Goal: Task Accomplishment & Management: Use online tool/utility

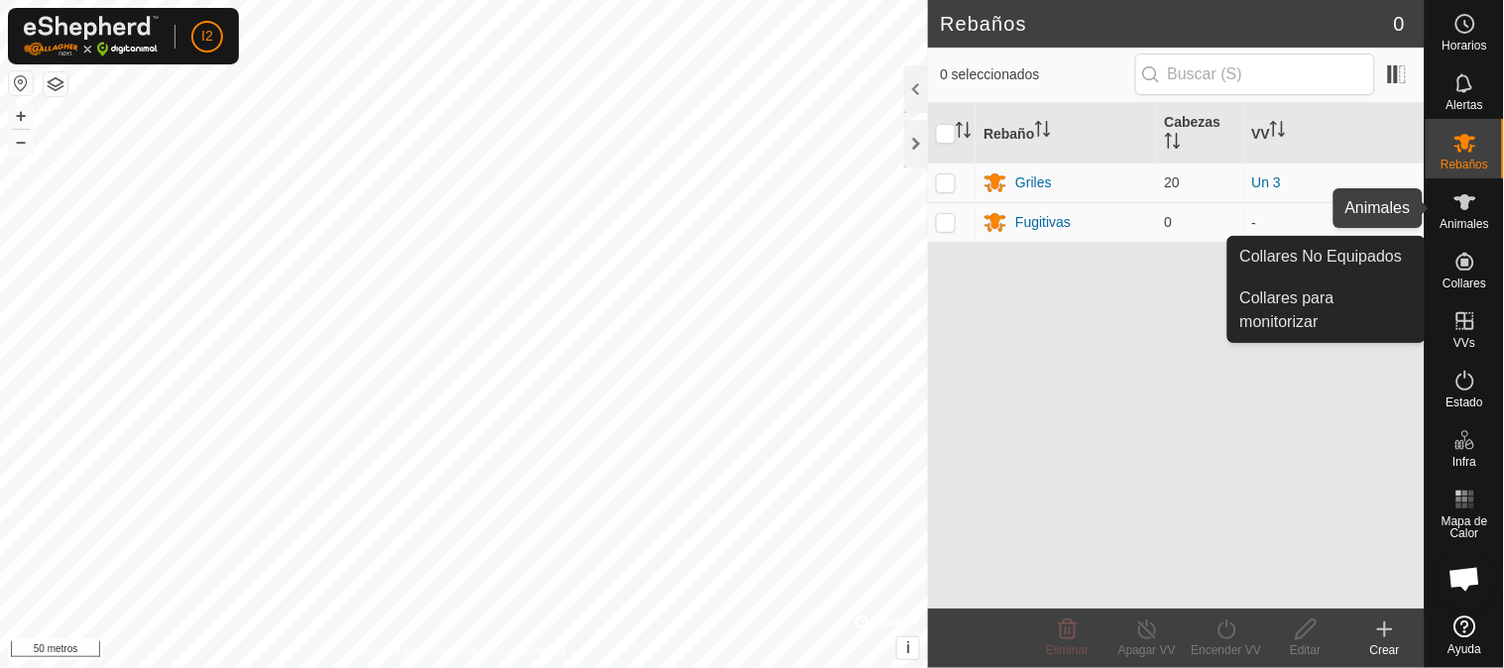
click at [1458, 220] on font "Animales" at bounding box center [1465, 224] width 49 height 14
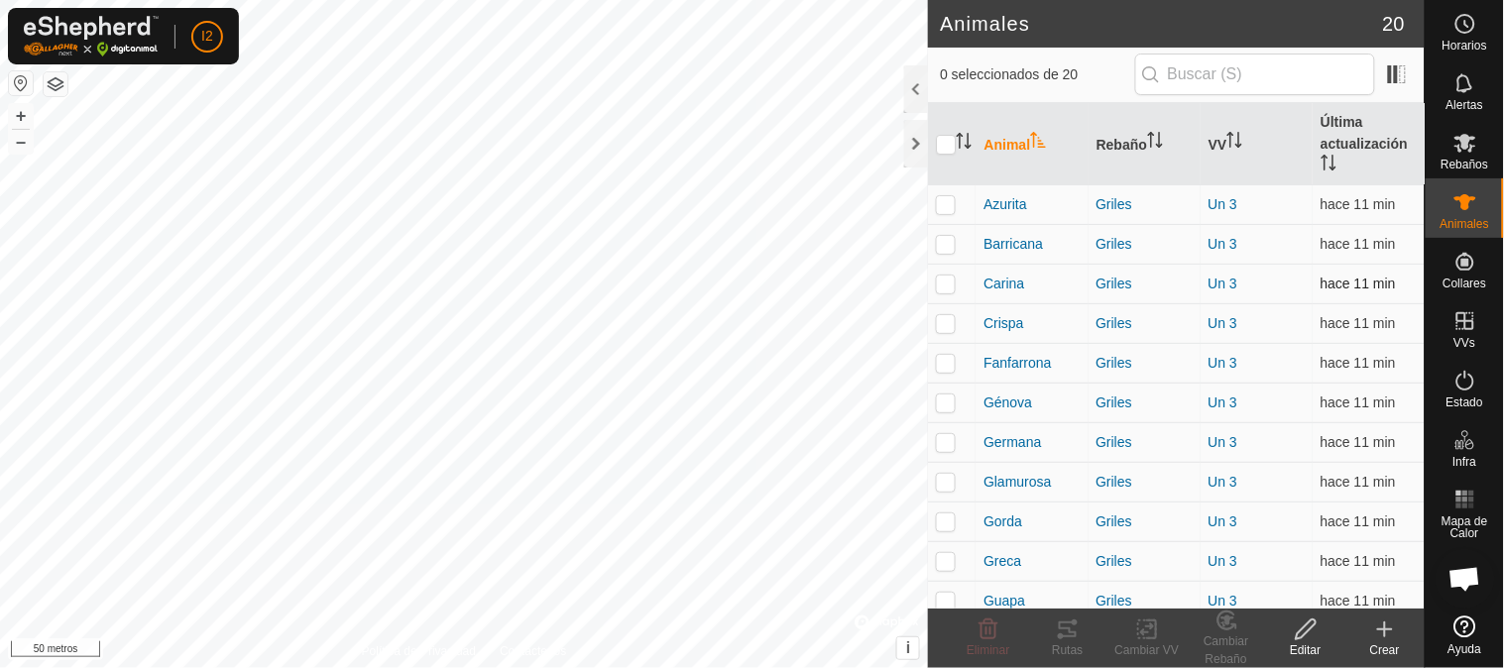
click at [944, 281] on p-checkbox at bounding box center [946, 284] width 20 height 16
checkbox input "true"
click at [1077, 629] on icon at bounding box center [1068, 630] width 24 height 24
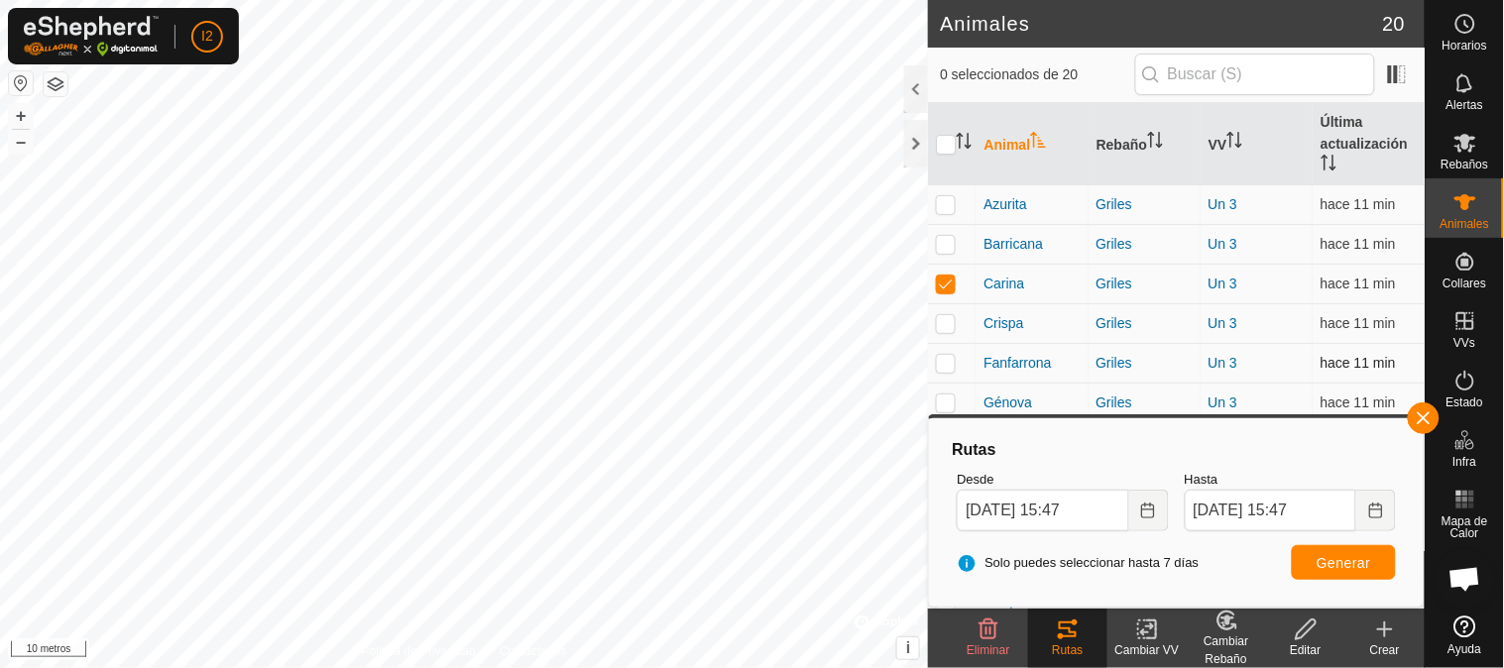
scroll to position [220, 0]
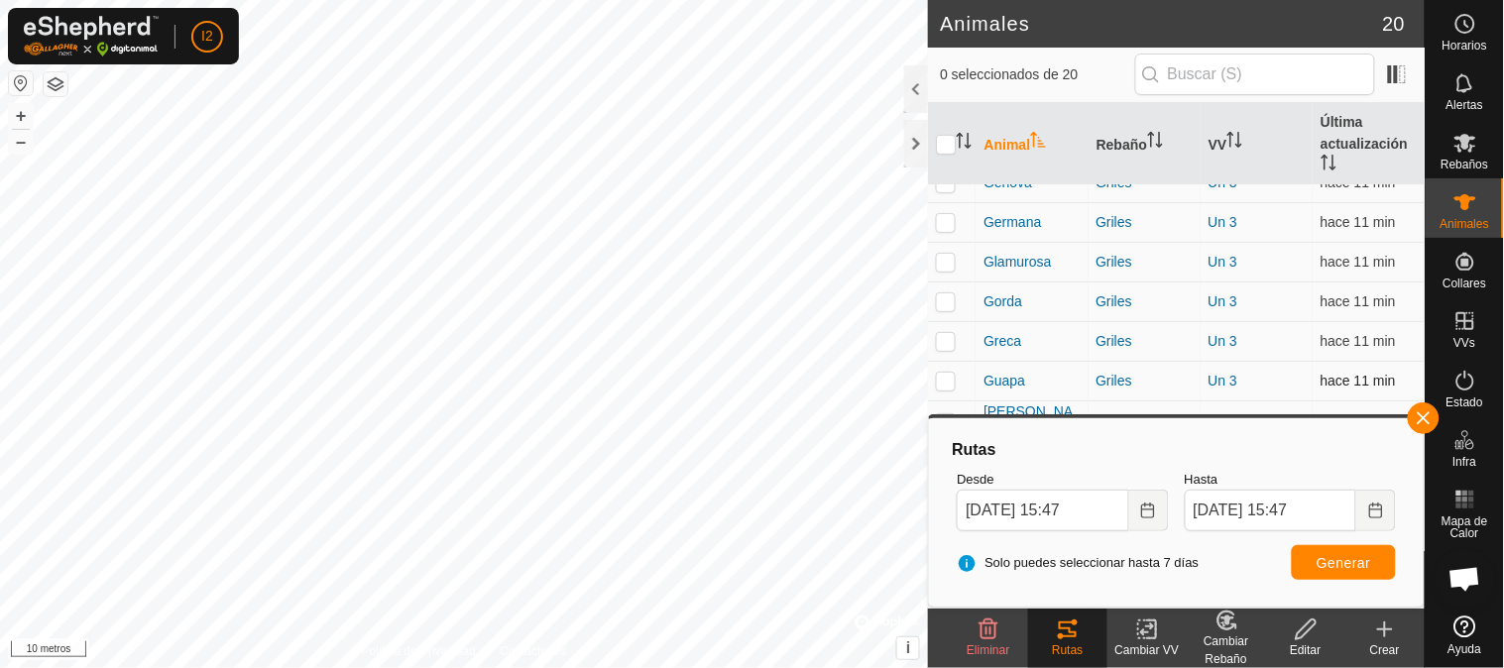
click at [948, 380] on p-checkbox at bounding box center [946, 381] width 20 height 16
checkbox input "true"
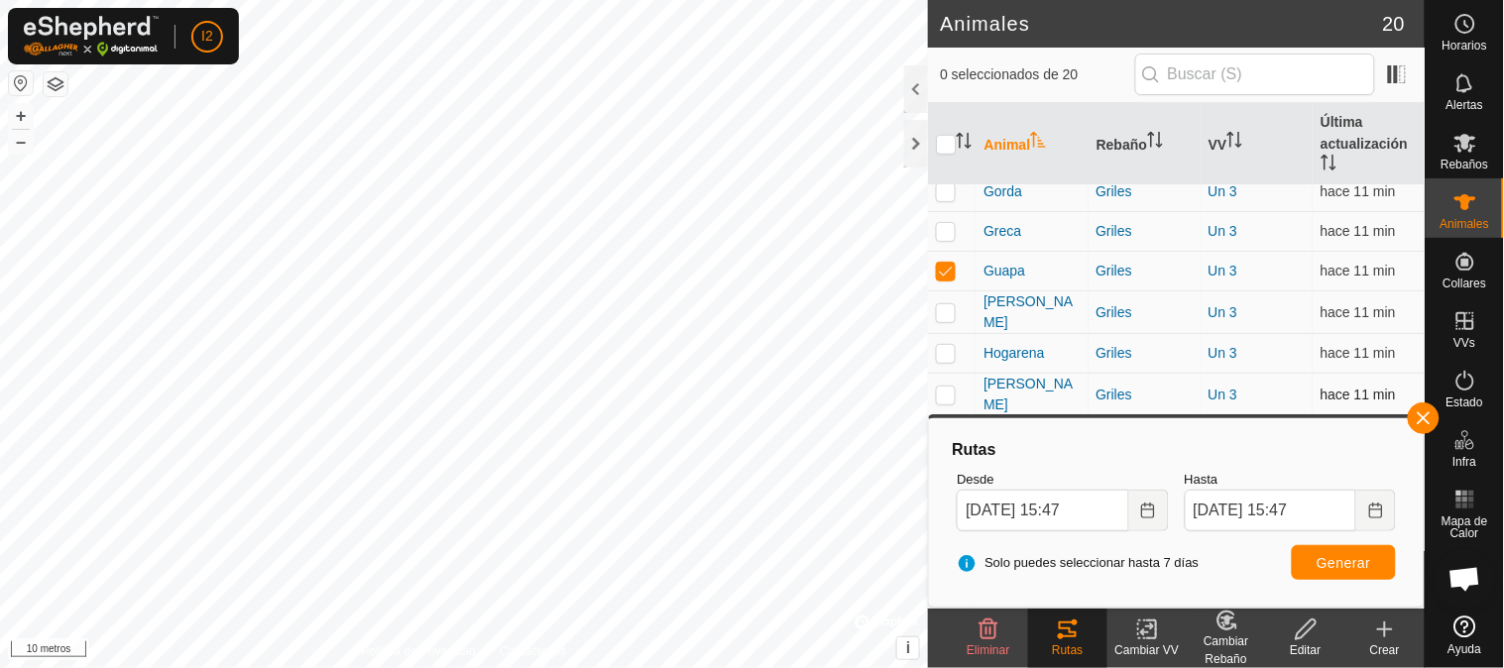
click at [946, 387] on p-tablecheckbox at bounding box center [946, 395] width 20 height 16
checkbox input "true"
click at [946, 353] on p-checkbox at bounding box center [946, 353] width 20 height 16
checkbox input "true"
click at [1341, 558] on font "Generar" at bounding box center [1344, 563] width 55 height 16
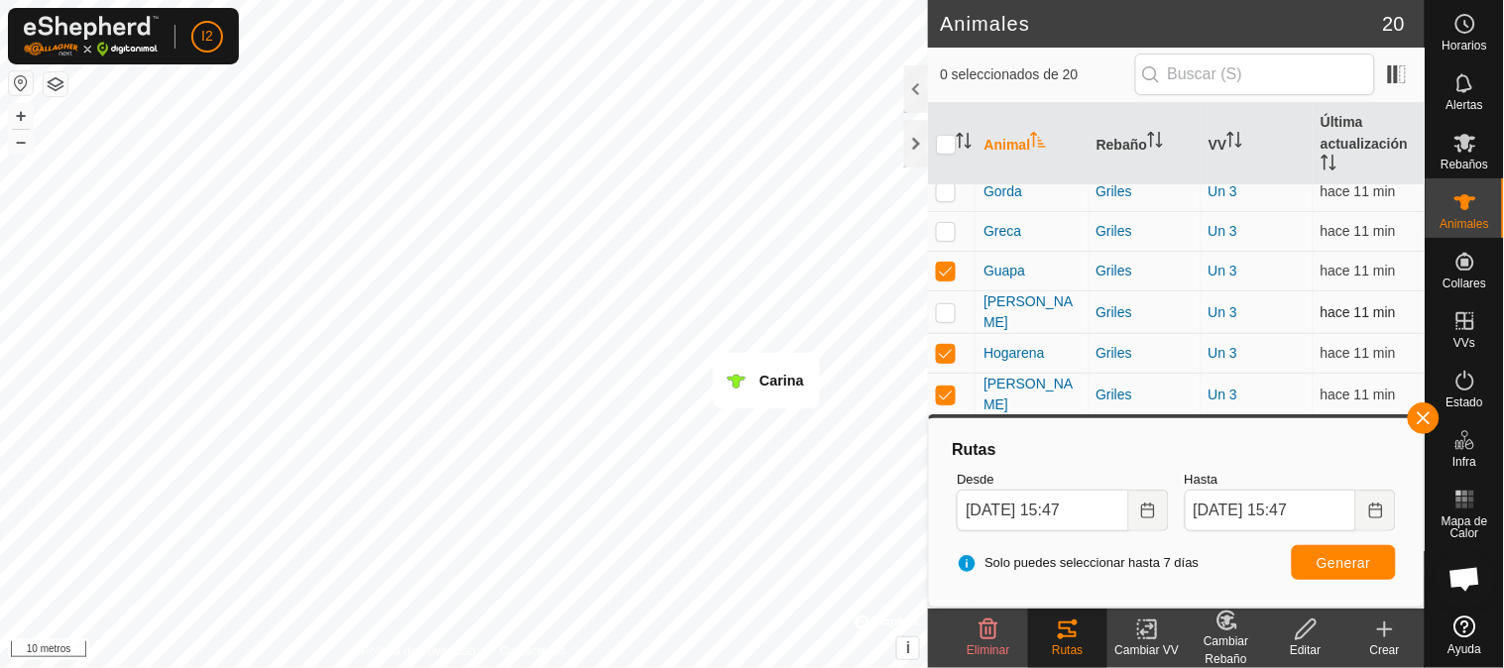
click at [948, 314] on p-checkbox at bounding box center [946, 312] width 20 height 16
checkbox input "true"
click at [948, 390] on p-checkbox at bounding box center [946, 395] width 20 height 16
checkbox input "false"
click at [944, 352] on p-checkbox at bounding box center [946, 353] width 20 height 16
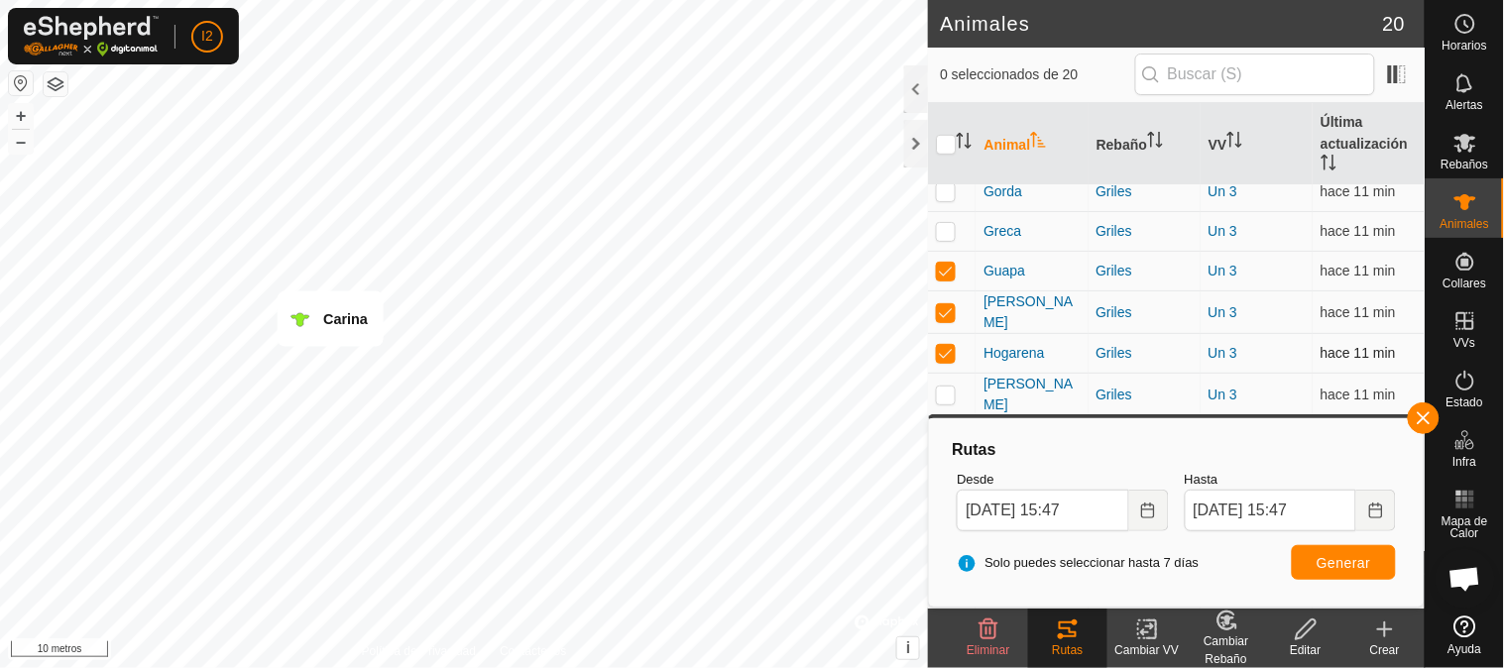
checkbox input "false"
click at [938, 275] on p-checkbox at bounding box center [946, 271] width 20 height 16
checkbox input "false"
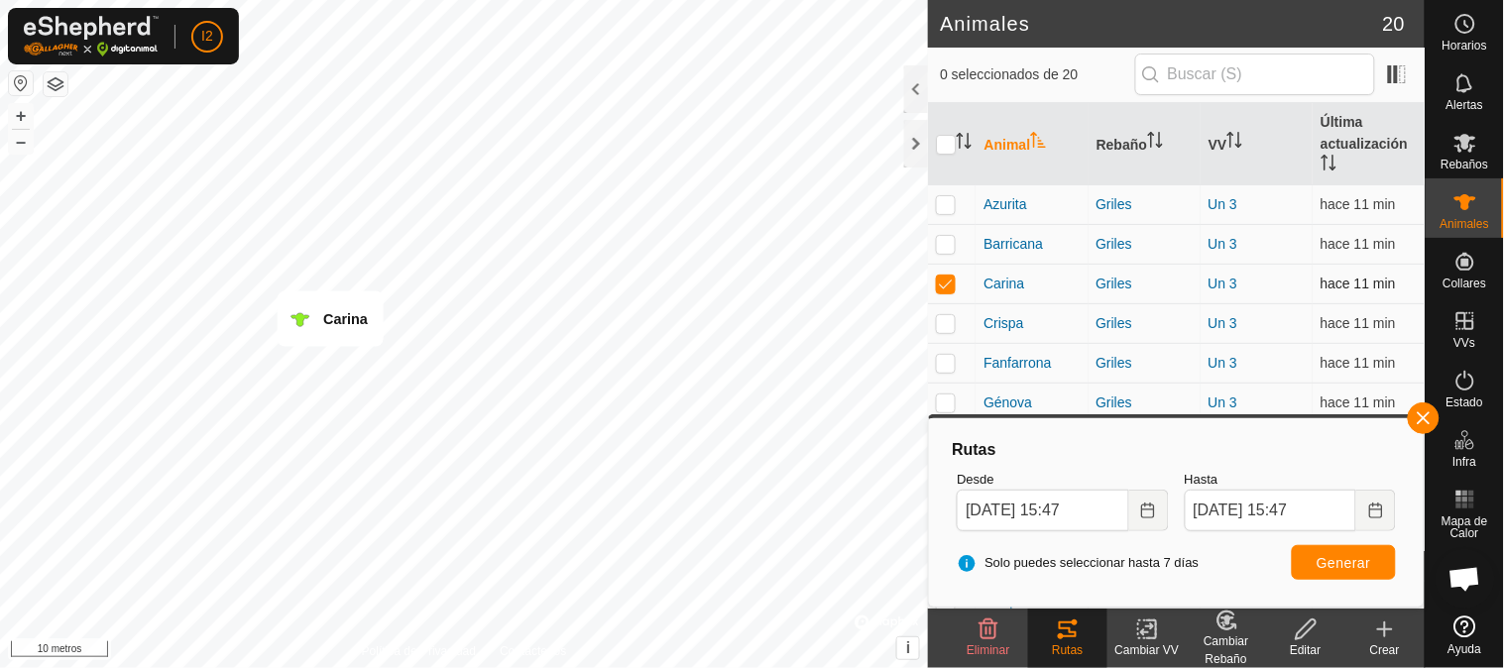
click at [948, 285] on p-checkbox at bounding box center [946, 284] width 20 height 16
checkbox input "false"
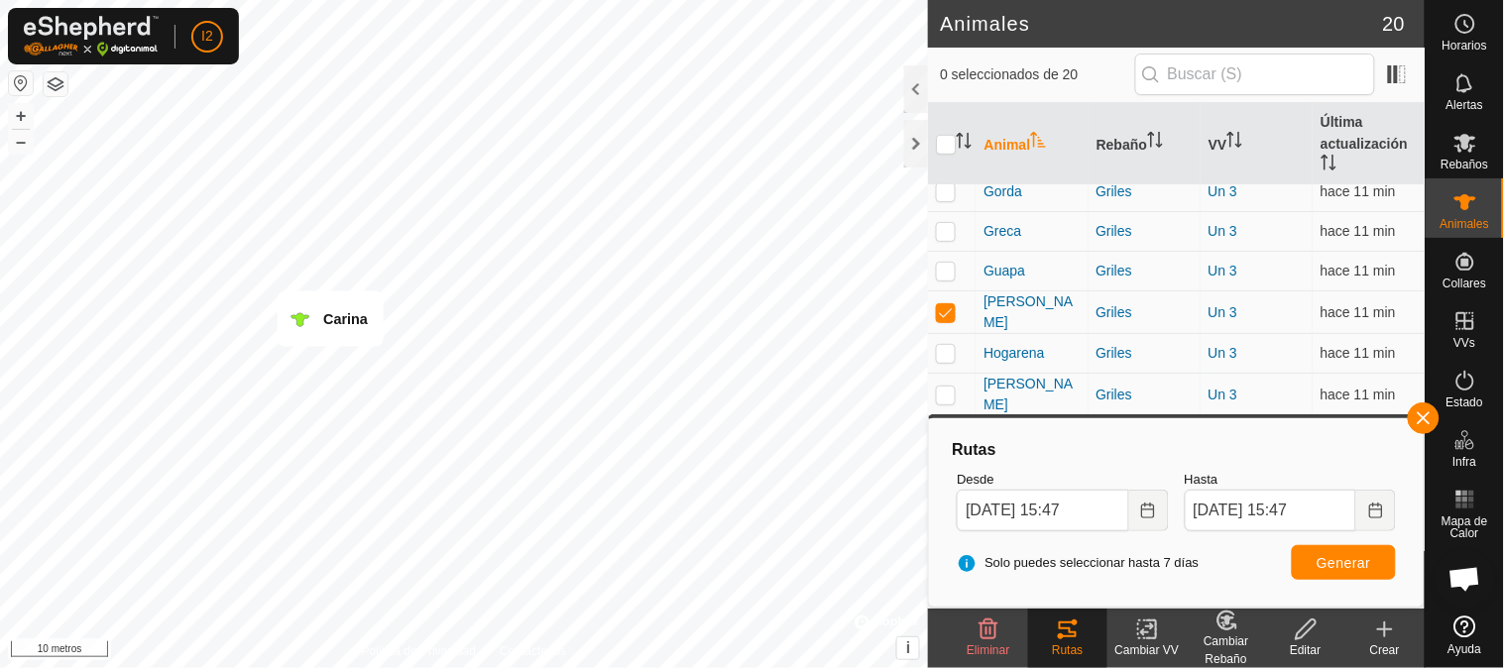
scroll to position [369, 0]
click at [949, 393] on p-checkbox at bounding box center [946, 397] width 20 height 16
checkbox input "true"
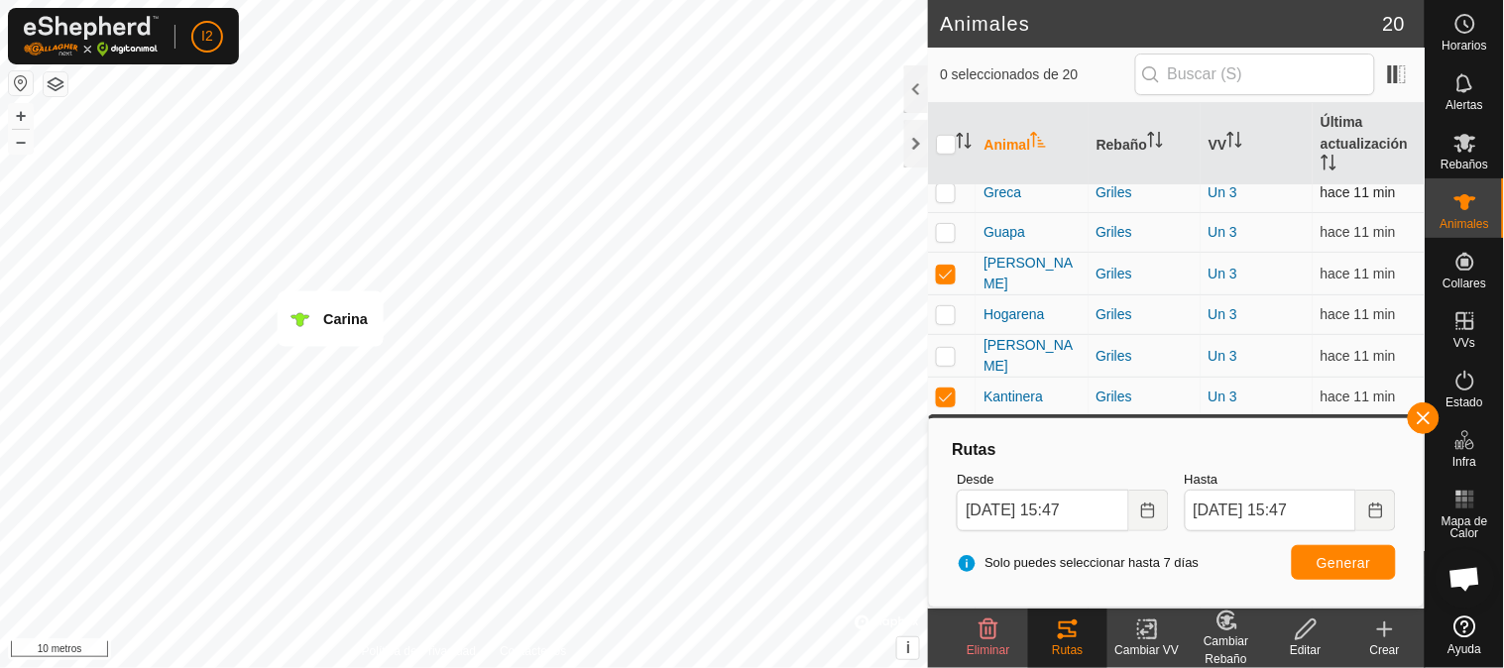
click at [955, 193] on p-checkbox at bounding box center [946, 192] width 20 height 16
checkbox input "true"
click at [1353, 561] on font "Generar" at bounding box center [1344, 563] width 55 height 16
click at [1420, 414] on span "button" at bounding box center [1424, 418] width 16 height 16
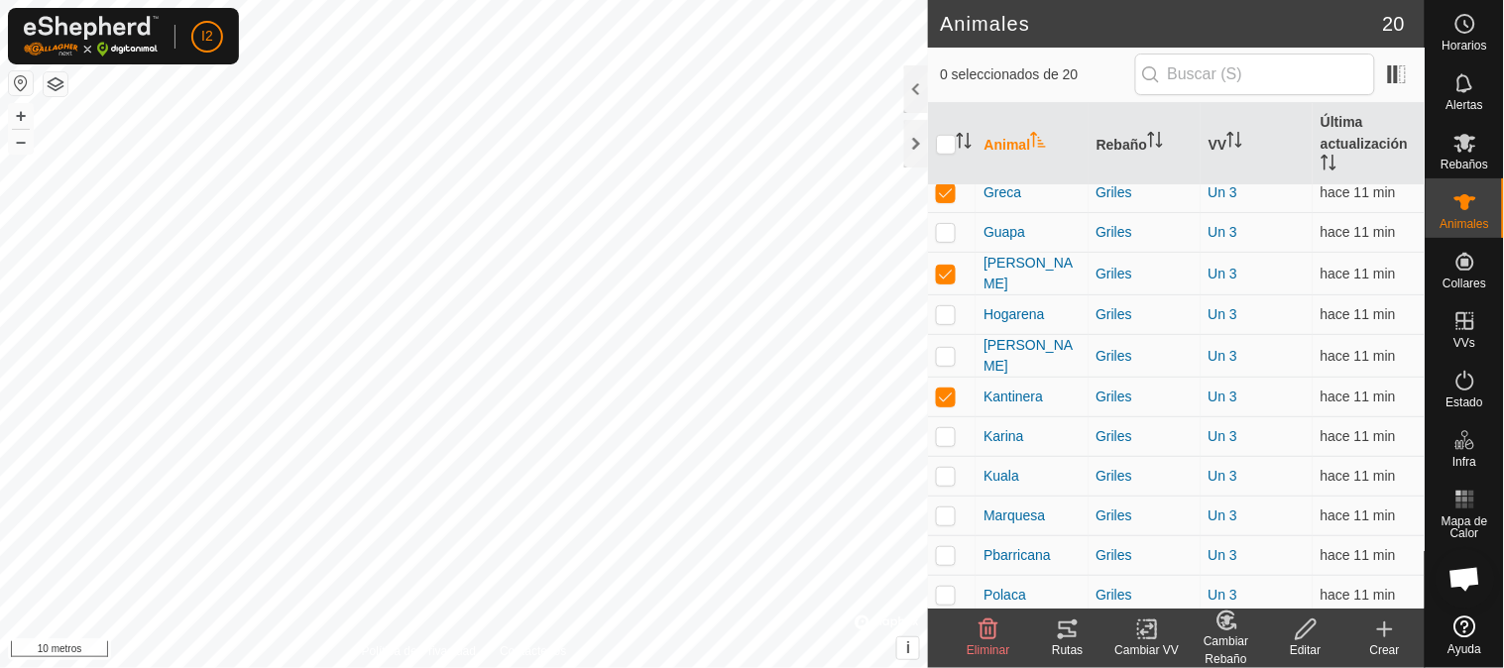
click at [1064, 639] on icon at bounding box center [1068, 630] width 24 height 24
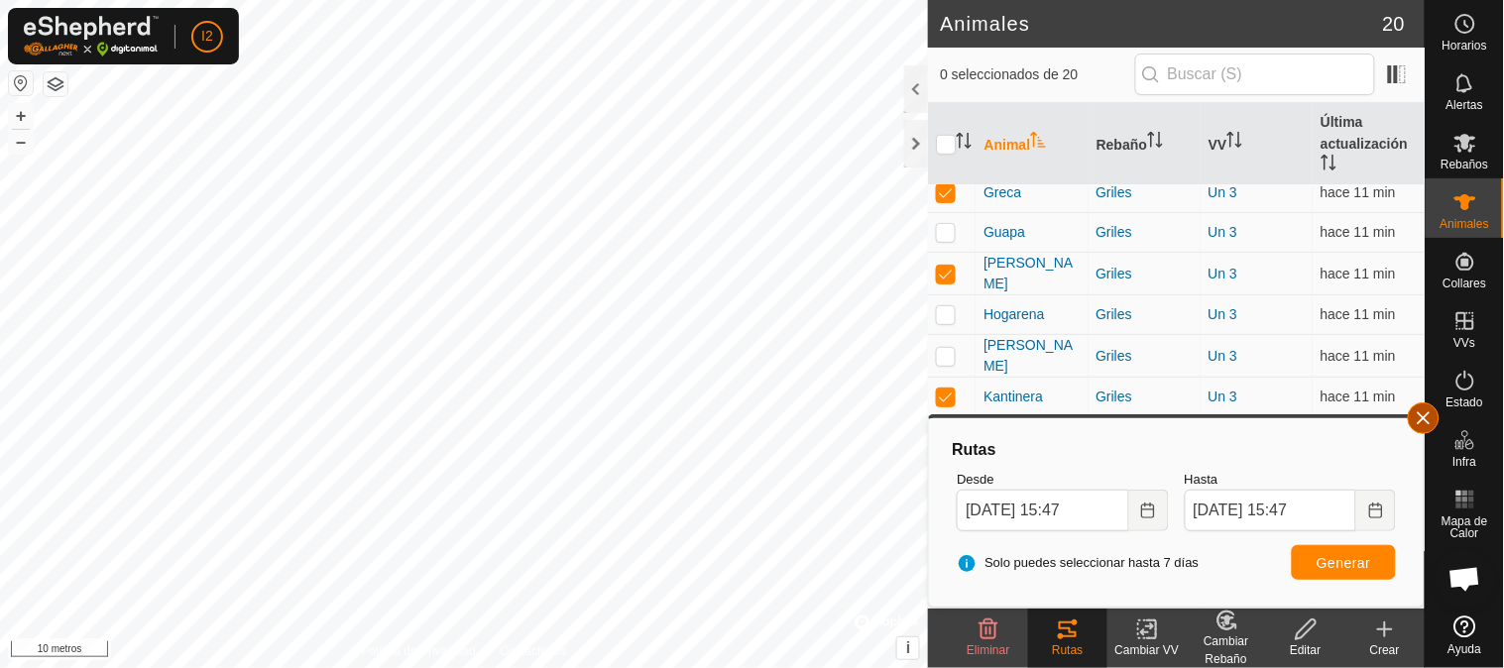
click at [1416, 420] on span "button" at bounding box center [1424, 418] width 16 height 16
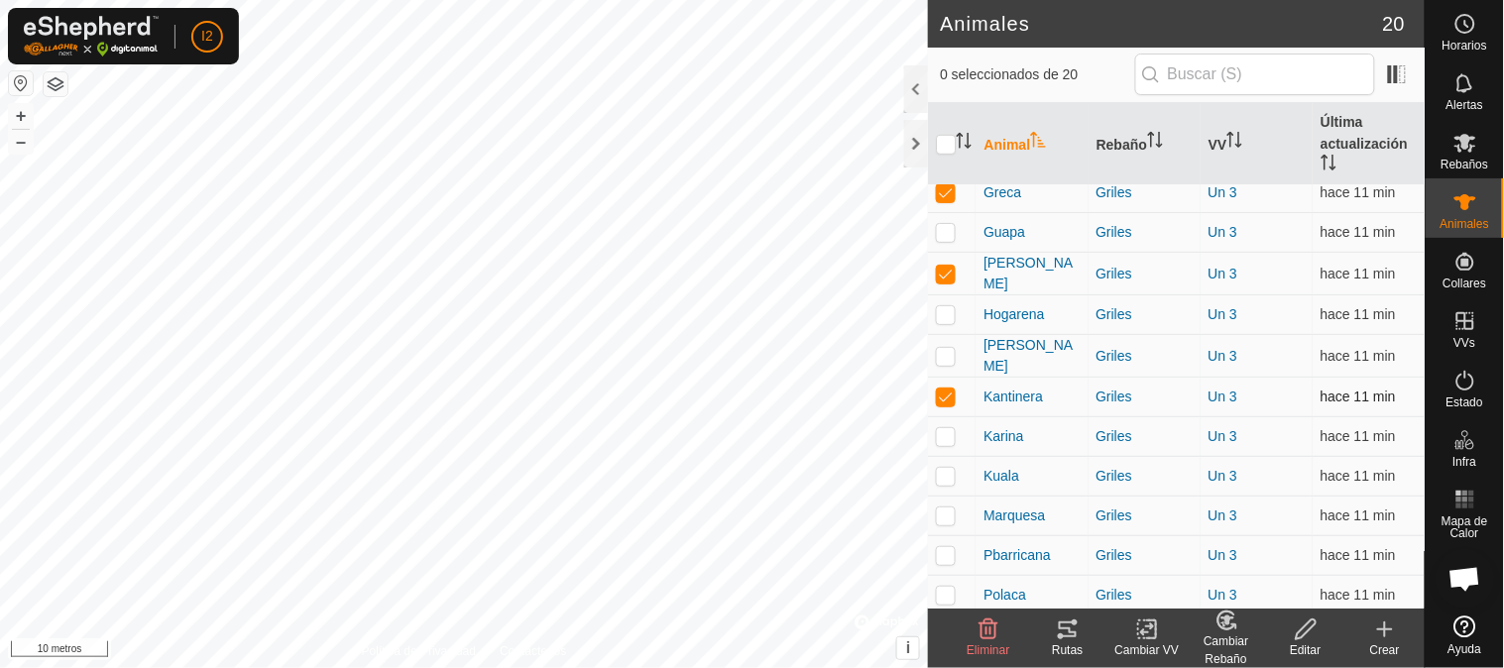
click at [939, 389] on p-checkbox at bounding box center [946, 397] width 20 height 16
checkbox input "false"
click at [950, 279] on td at bounding box center [952, 274] width 48 height 43
checkbox input "false"
click at [949, 191] on p-checkbox at bounding box center [946, 192] width 20 height 16
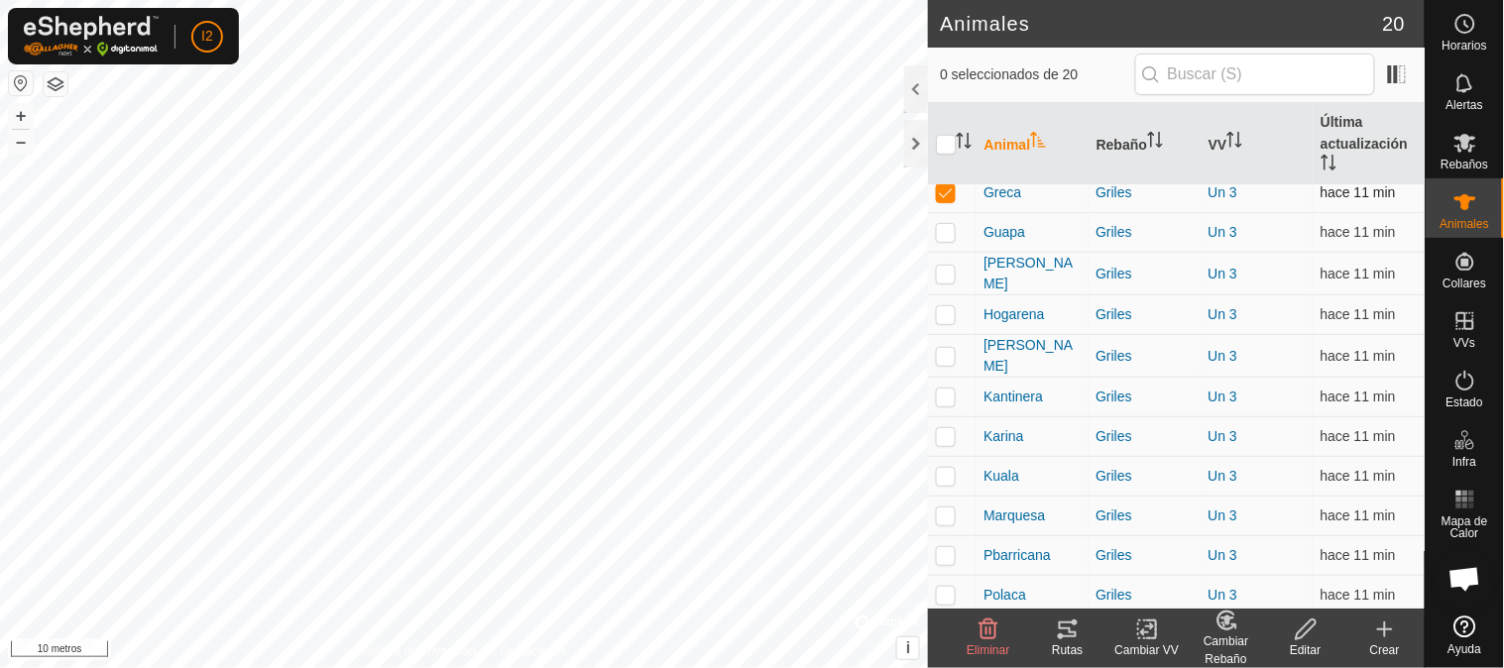
checkbox input "false"
drag, startPoint x: 942, startPoint y: 470, endPoint x: 939, endPoint y: 488, distance: 18.1
click at [940, 470] on p-checkbox at bounding box center [946, 476] width 20 height 16
checkbox input "true"
click at [943, 512] on p-checkbox at bounding box center [946, 516] width 20 height 16
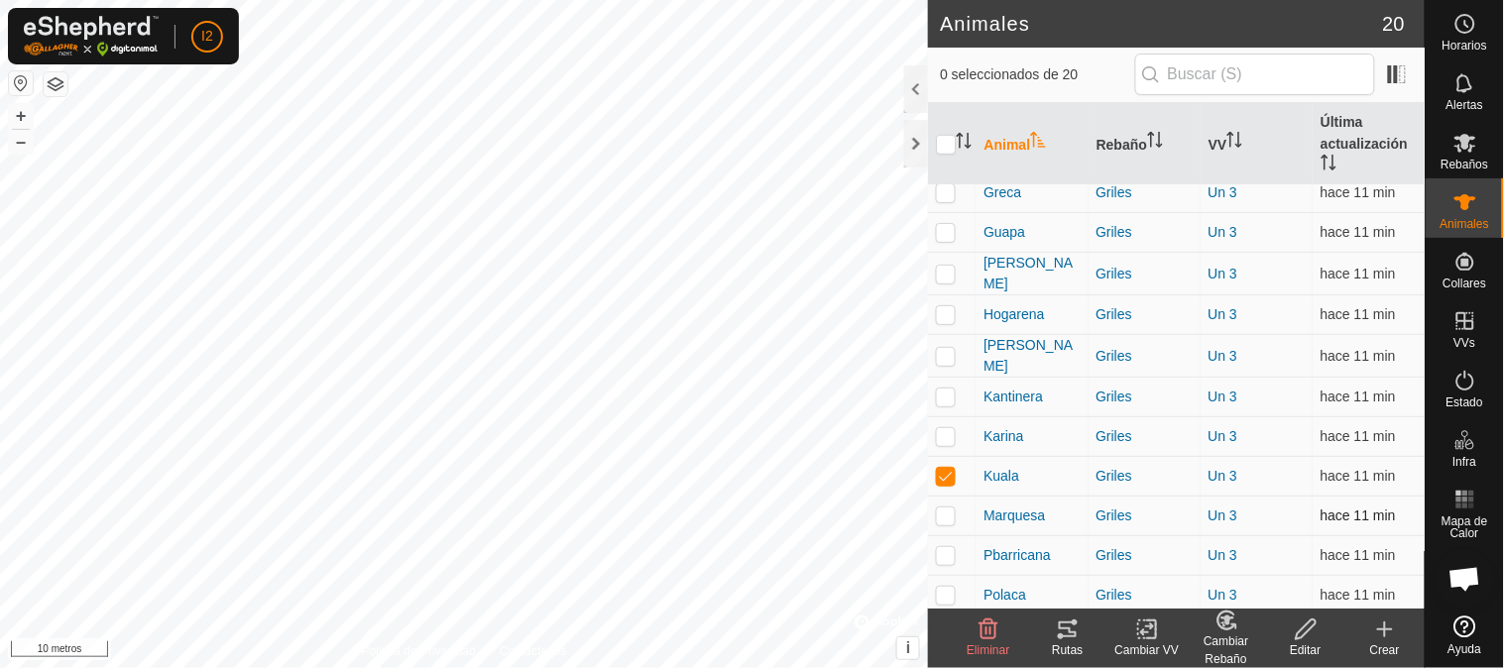
checkbox input "true"
click at [946, 557] on td at bounding box center [952, 556] width 48 height 40
checkbox input "true"
click at [946, 590] on p-checkbox at bounding box center [946, 595] width 20 height 16
checkbox input "true"
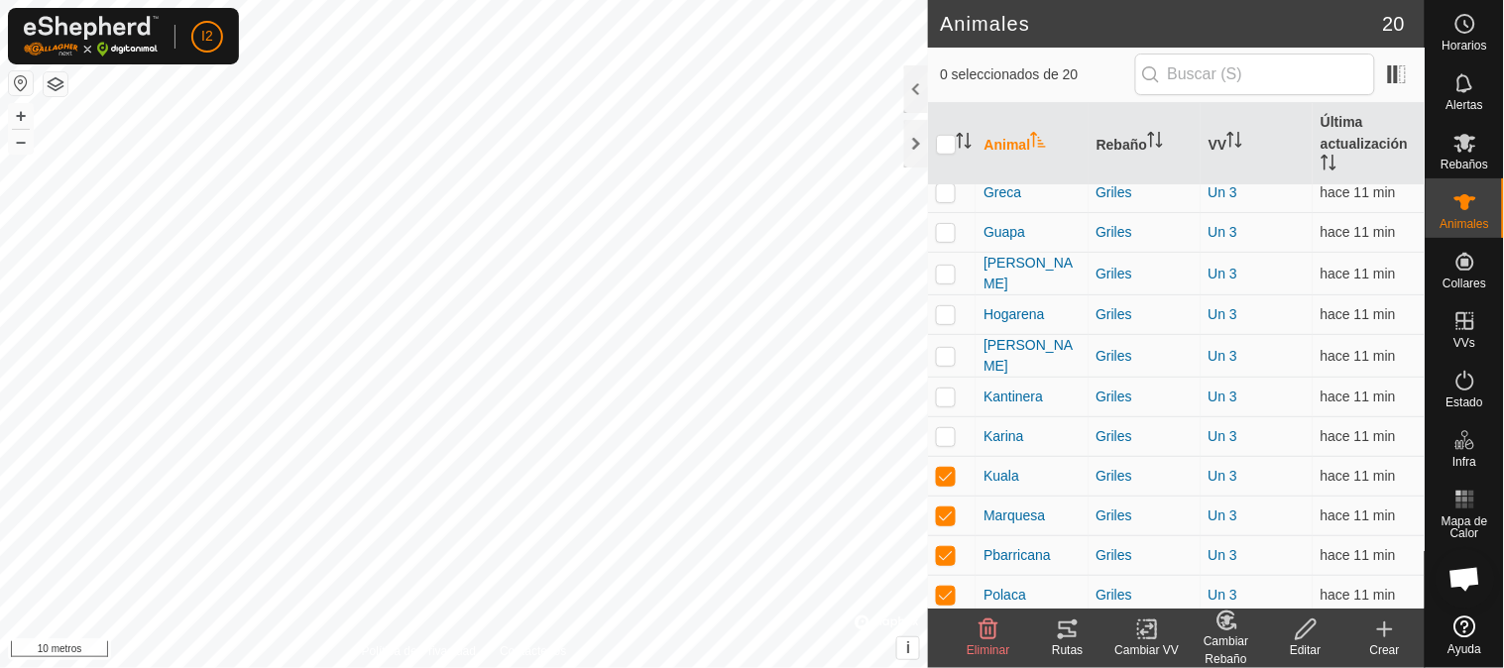
click at [1057, 629] on icon at bounding box center [1068, 630] width 24 height 24
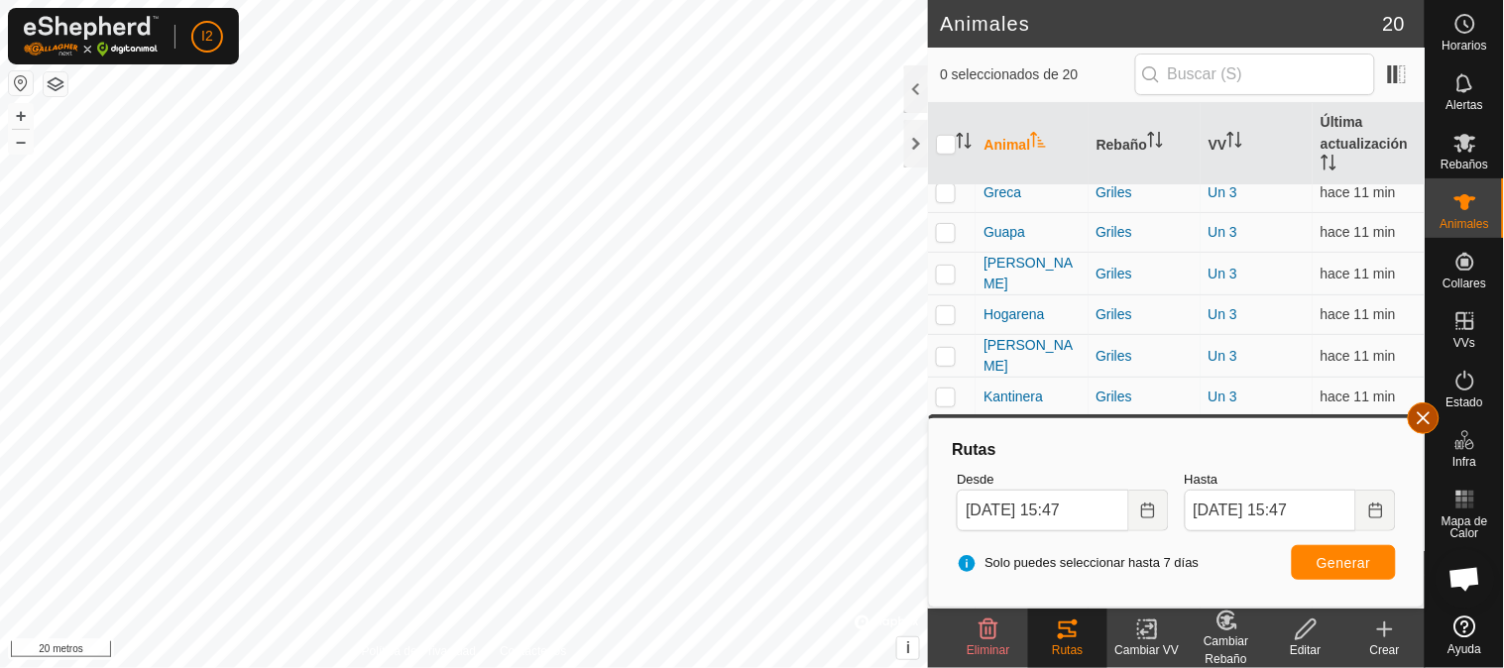
click at [1431, 412] on span "button" at bounding box center [1424, 418] width 16 height 16
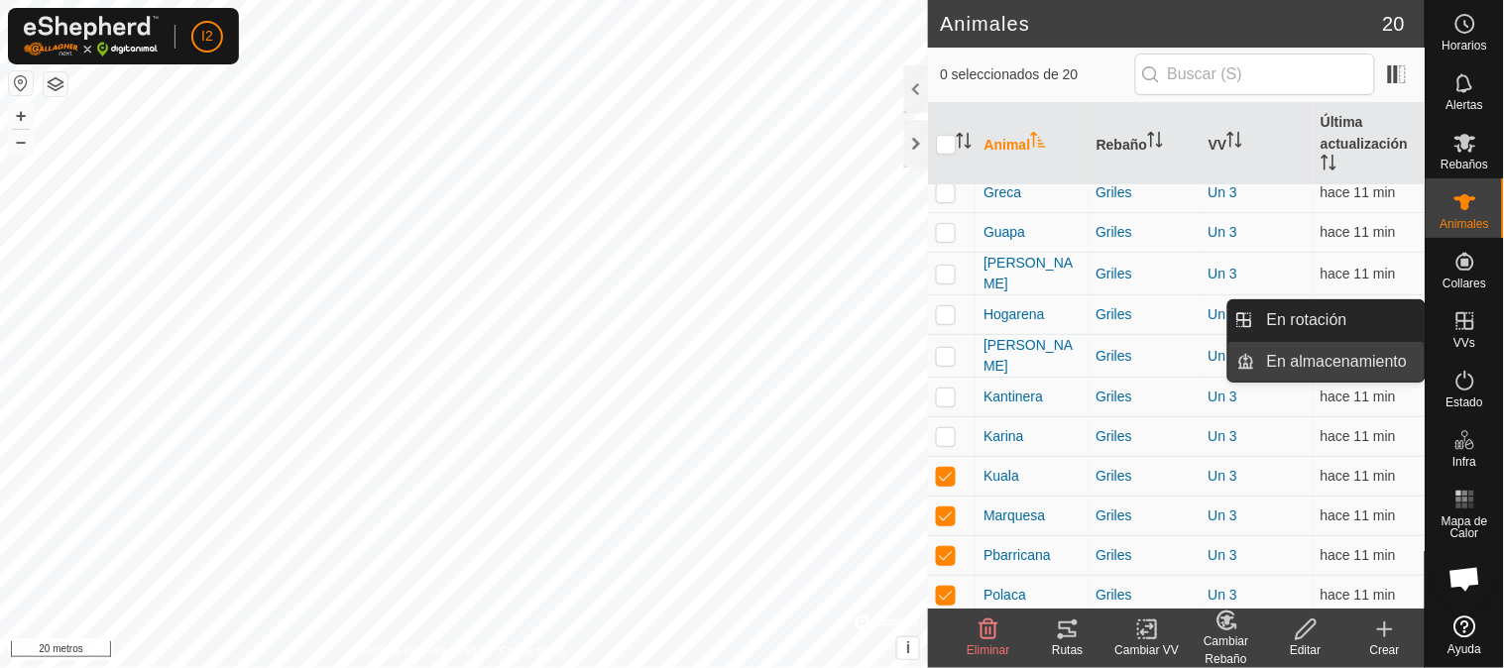
click at [1314, 364] on link "En almacenamiento" at bounding box center [1340, 362] width 170 height 40
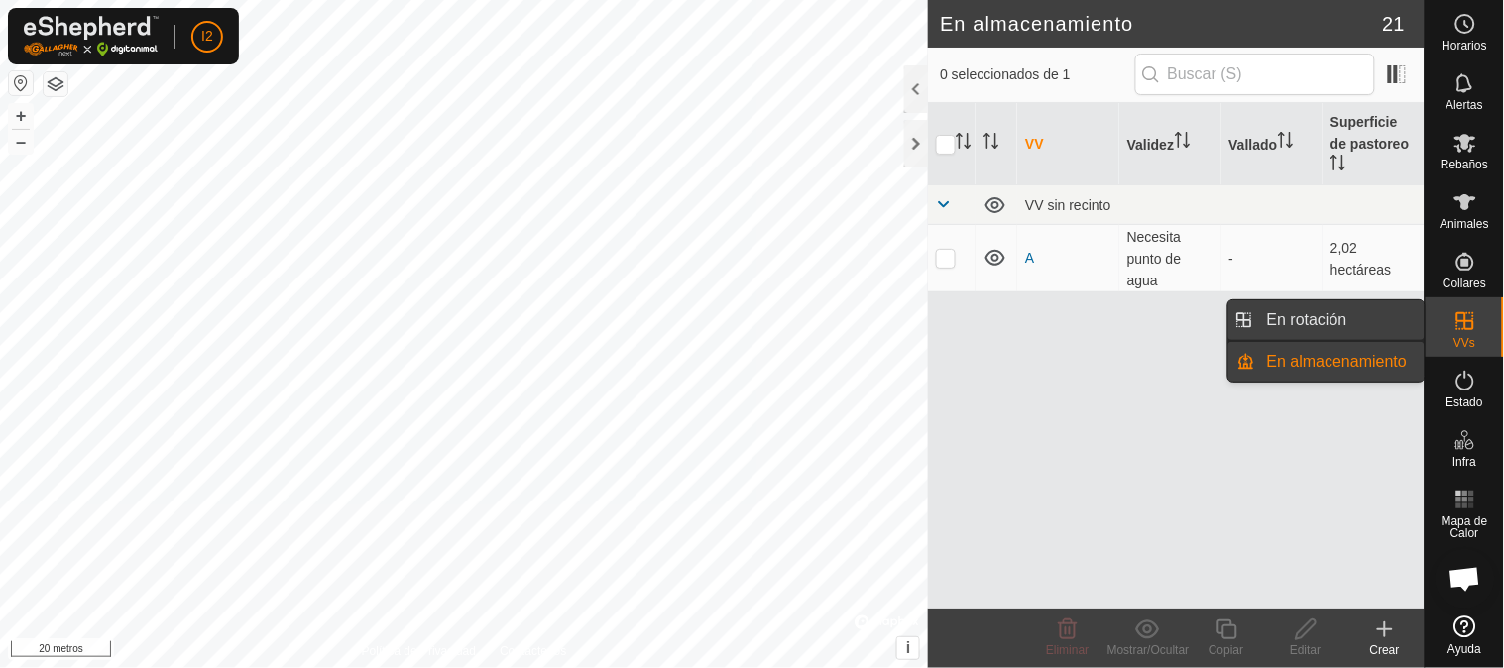
click at [1289, 321] on link "En rotación" at bounding box center [1340, 320] width 170 height 40
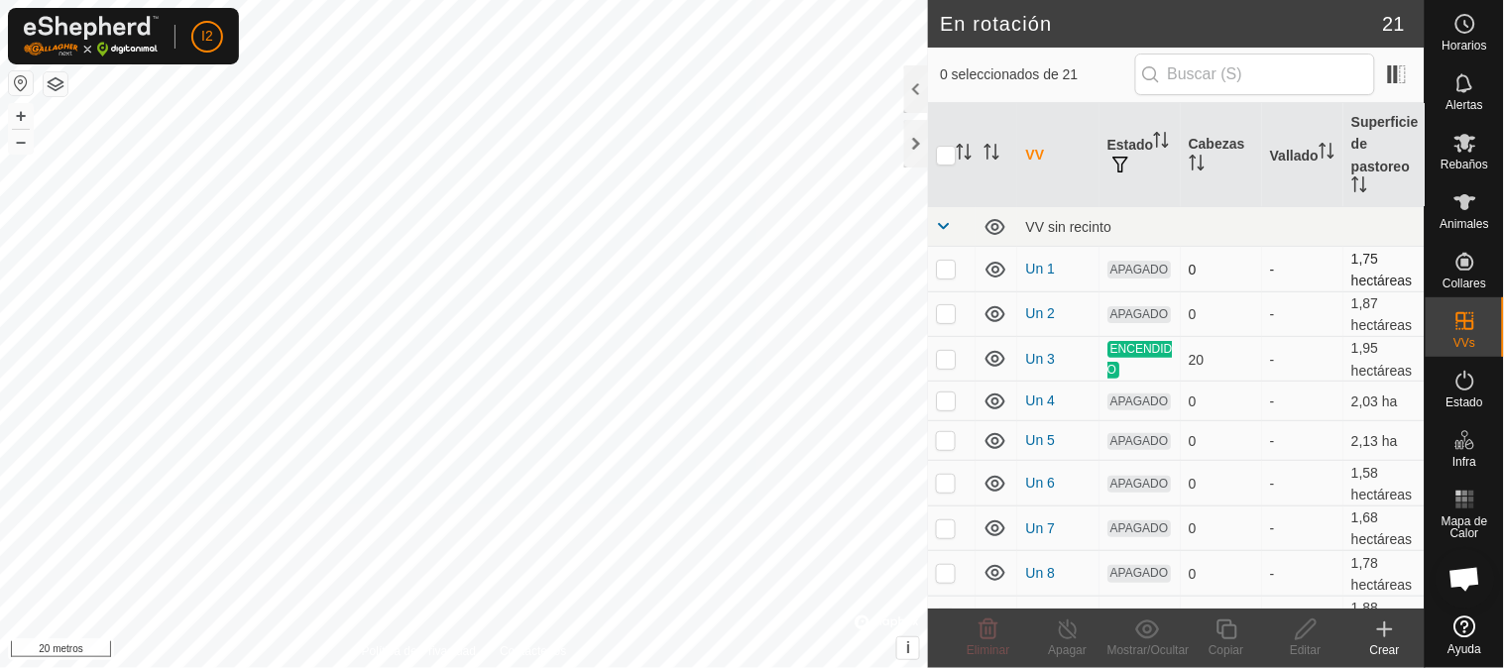
click at [949, 268] on p-checkbox at bounding box center [946, 269] width 20 height 16
checkbox input "true"
click at [945, 305] on p-checkbox at bounding box center [946, 313] width 20 height 16
checkbox input "true"
click at [945, 268] on p-checkbox at bounding box center [946, 269] width 20 height 16
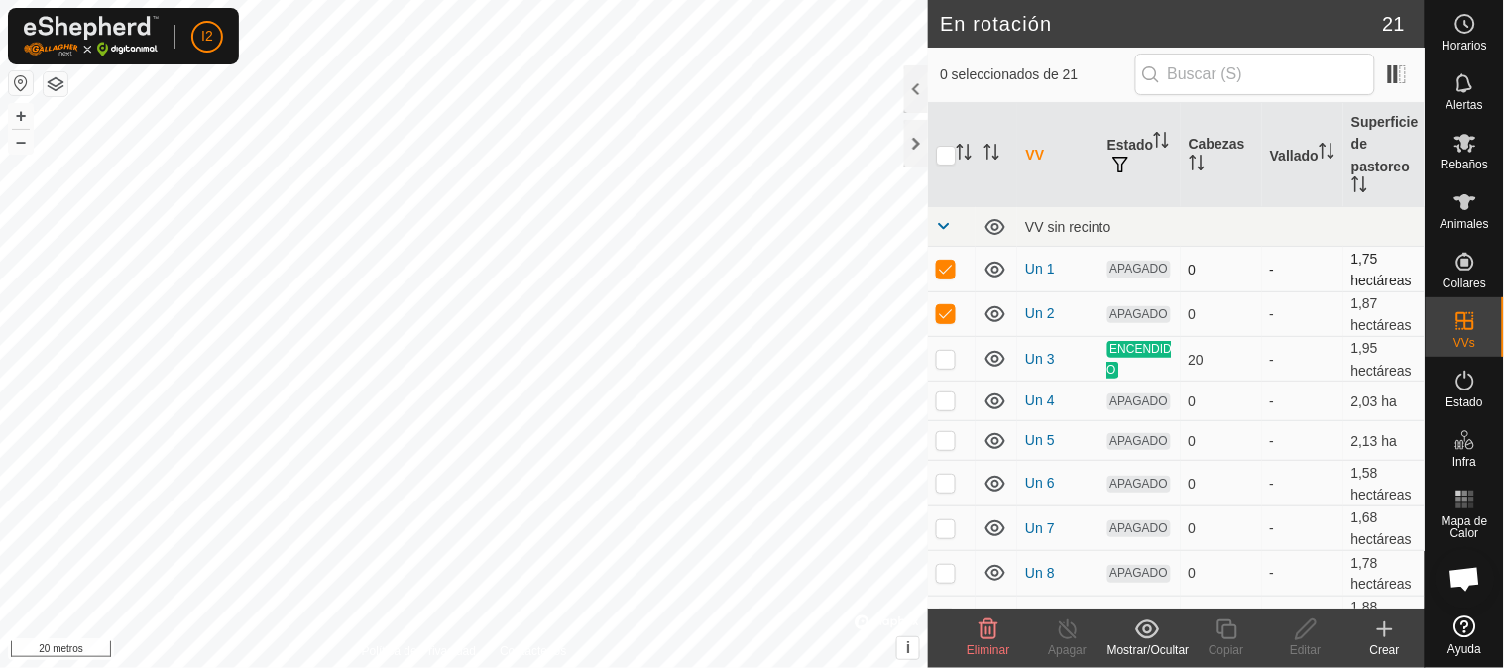
checkbox input "false"
click at [948, 352] on p-checkbox at bounding box center [946, 359] width 20 height 16
checkbox input "false"
click at [942, 309] on p-checkbox at bounding box center [946, 313] width 20 height 16
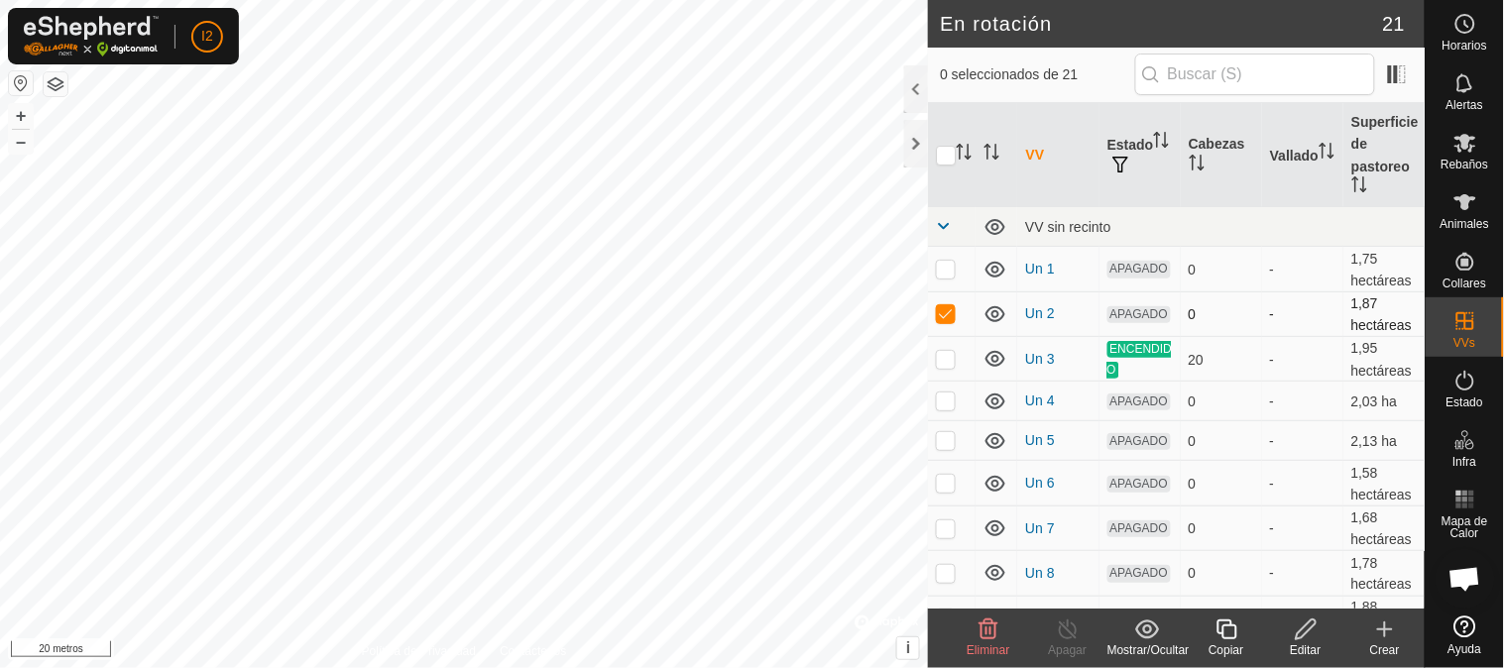
checkbox input "false"
click at [944, 400] on p-checkbox at bounding box center [946, 401] width 20 height 16
checkbox input "false"
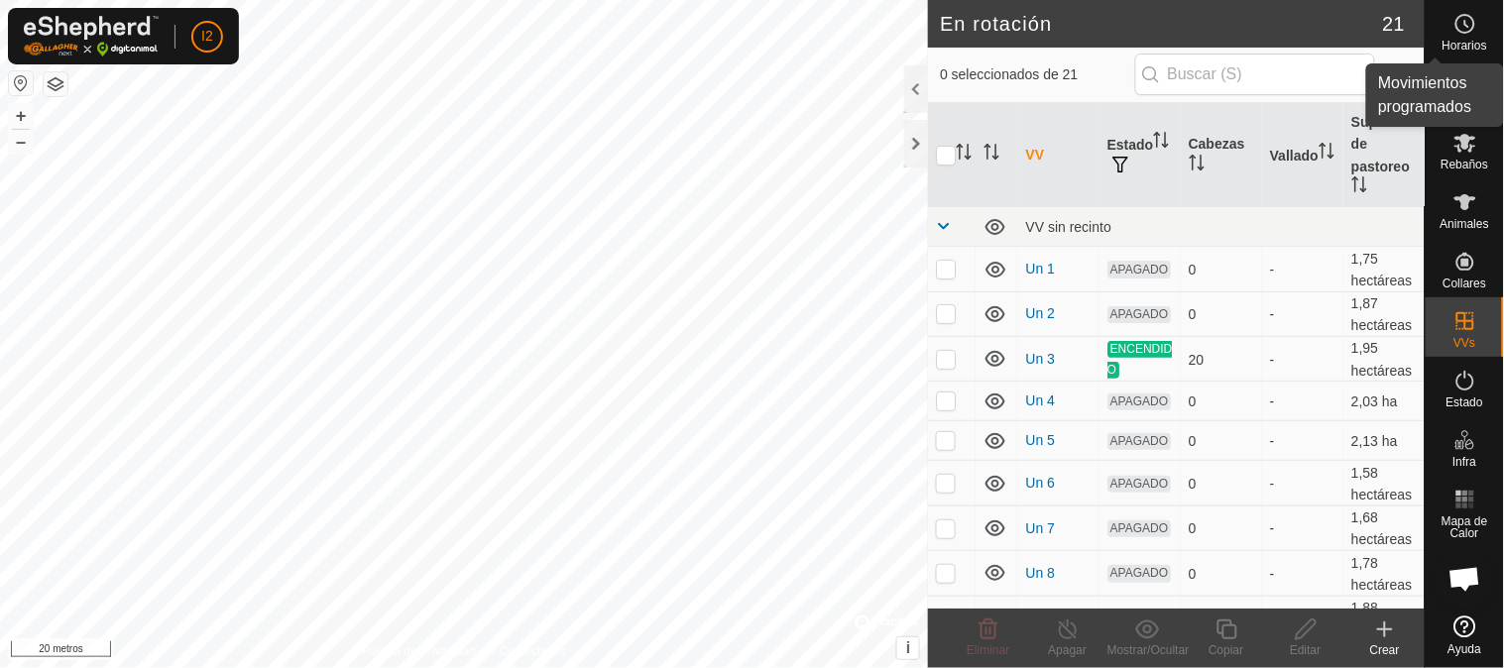
click at [1461, 18] on icon at bounding box center [1465, 24] width 24 height 24
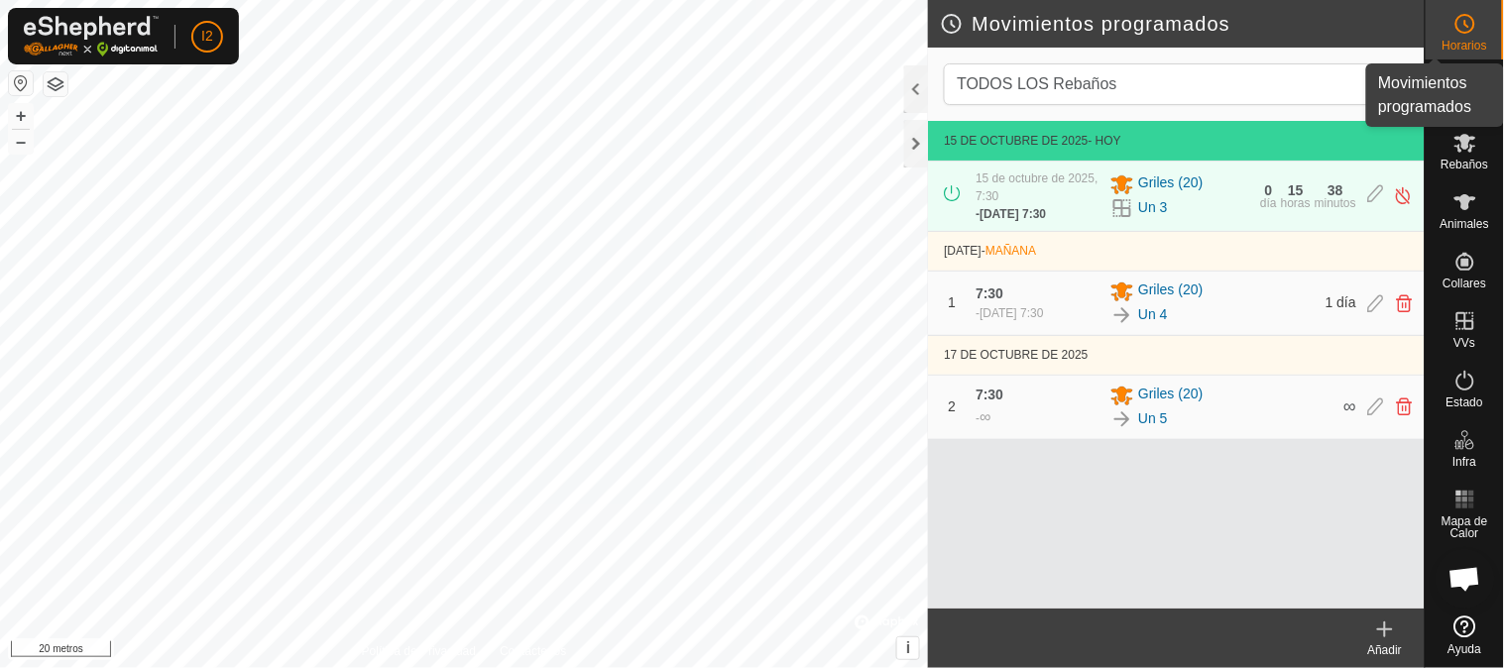
click at [1465, 18] on icon at bounding box center [1465, 24] width 24 height 24
click at [1461, 206] on icon at bounding box center [1465, 202] width 22 height 16
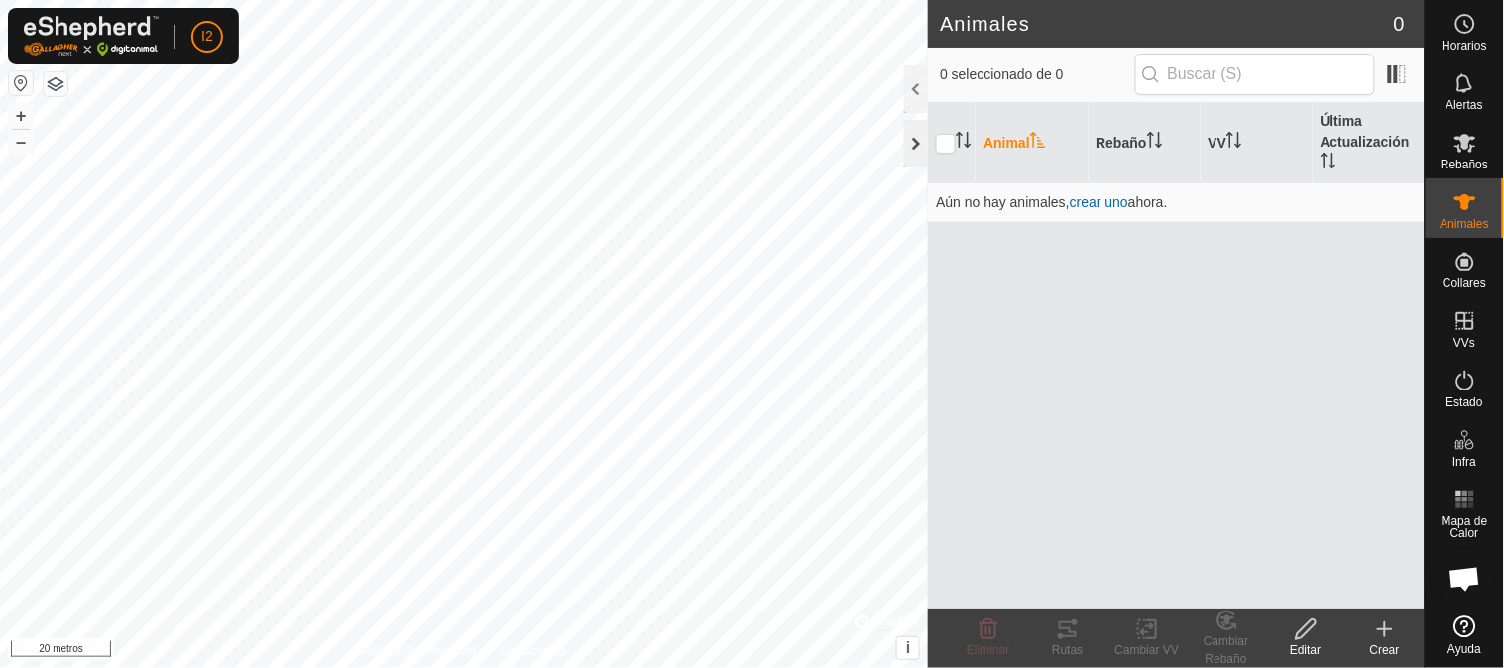
click at [917, 146] on div at bounding box center [916, 144] width 24 height 48
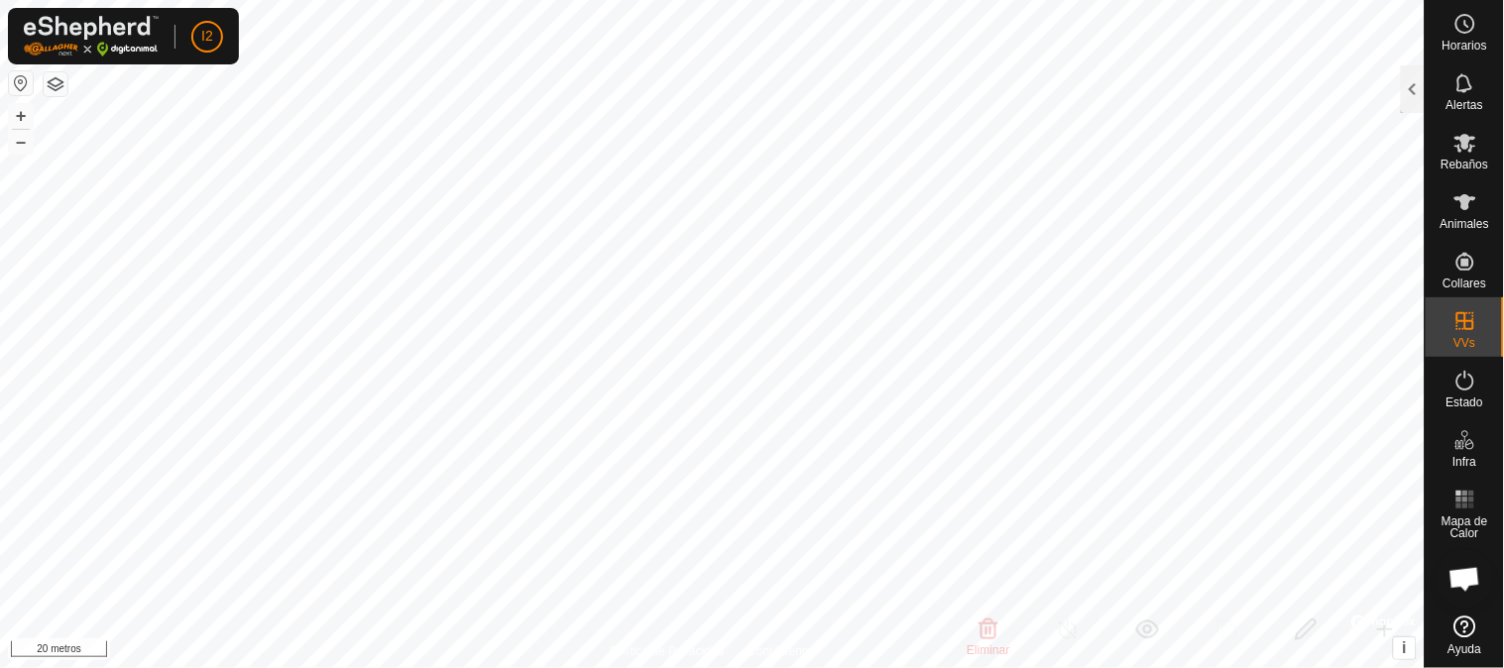
checkbox input "true"
checkbox input "false"
